Goal: Task Accomplishment & Management: Use online tool/utility

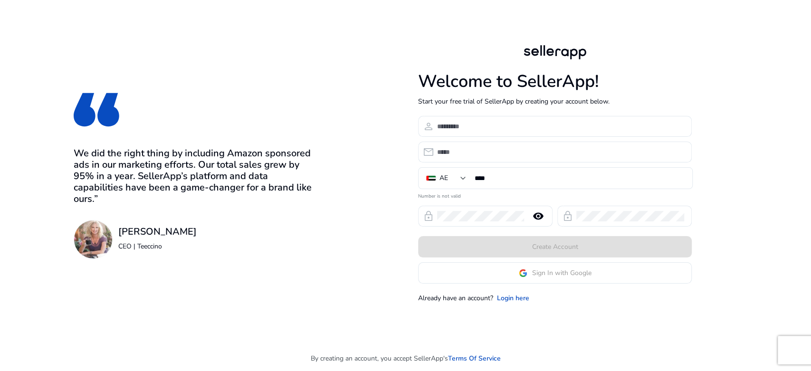
click at [468, 269] on app-google-signin "Sign In with Google" at bounding box center [555, 272] width 274 height 21
click at [468, 282] on span at bounding box center [555, 273] width 273 height 23
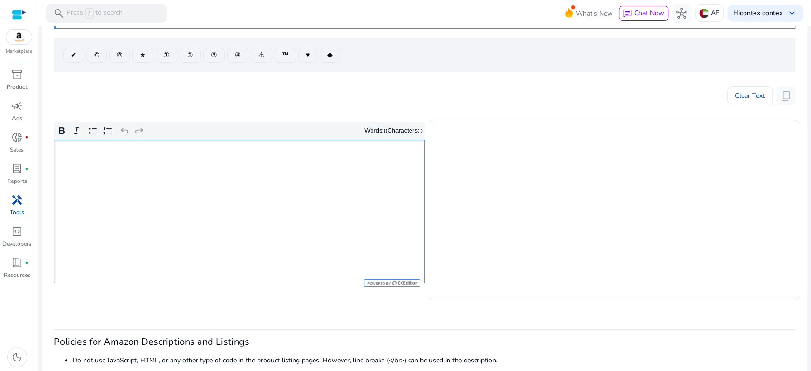
click at [285, 190] on div "Rich Text Editor. Editing area: main. Press Alt+0 for help." at bounding box center [239, 212] width 371 height 144
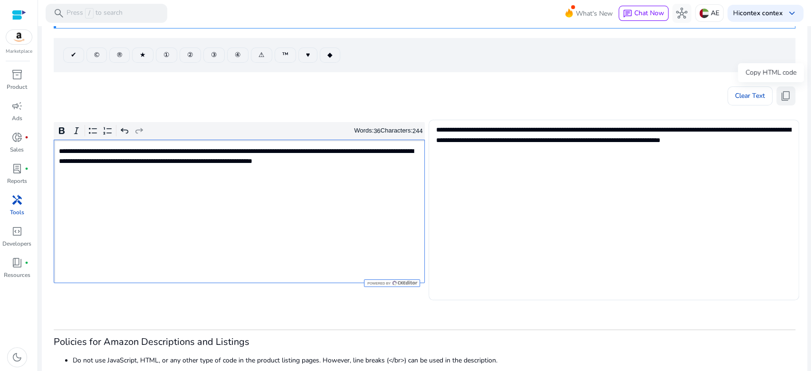
click at [780, 95] on span "content_copy" at bounding box center [785, 95] width 11 height 11
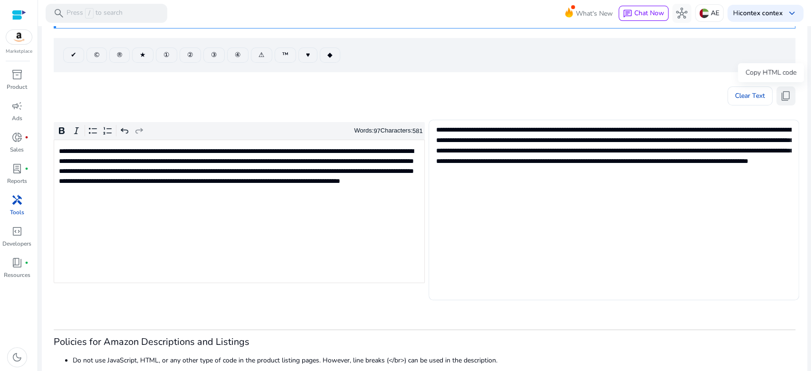
click at [787, 96] on span "content_copy" at bounding box center [785, 95] width 11 height 11
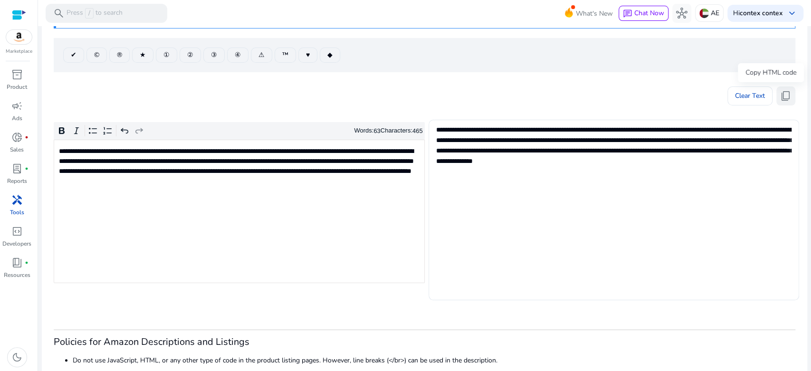
click at [780, 96] on span "content_copy" at bounding box center [785, 95] width 11 height 11
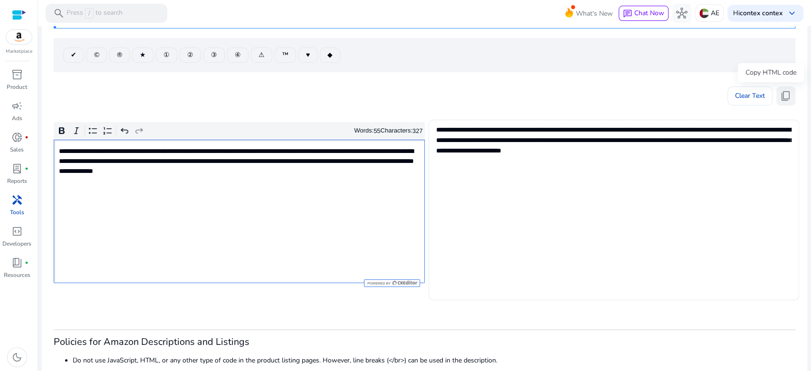
click at [783, 98] on span "content_copy" at bounding box center [785, 95] width 11 height 11
click at [785, 93] on span "content_copy" at bounding box center [785, 95] width 11 height 11
click at [325, 200] on div "**********" at bounding box center [239, 212] width 371 height 144
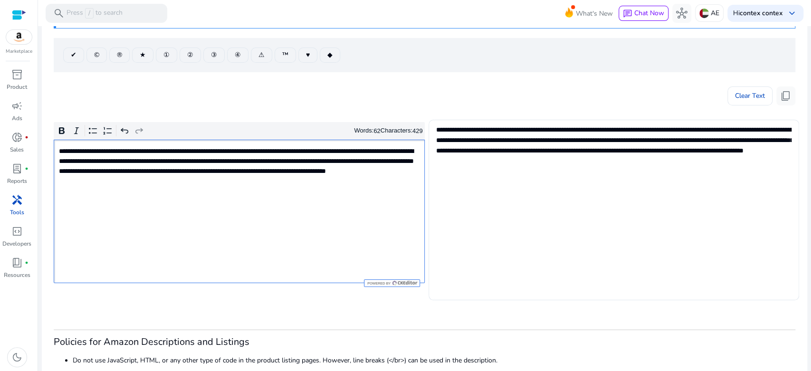
type textarea "**********"
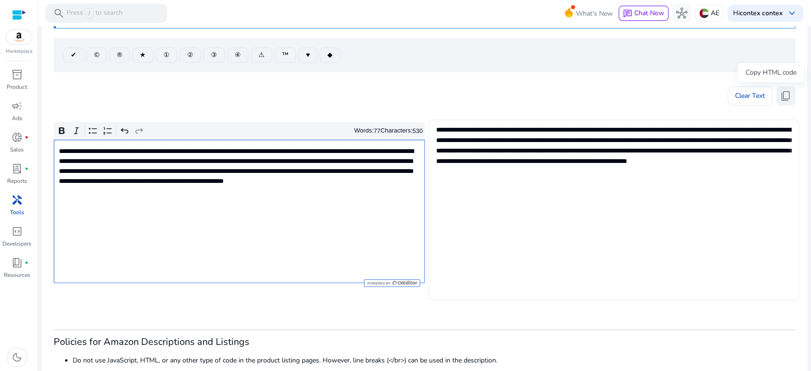
drag, startPoint x: 789, startPoint y: 96, endPoint x: 784, endPoint y: 98, distance: 5.7
click at [789, 96] on button "content_copy" at bounding box center [786, 96] width 19 height 19
